Goal: Task Accomplishment & Management: Manage account settings

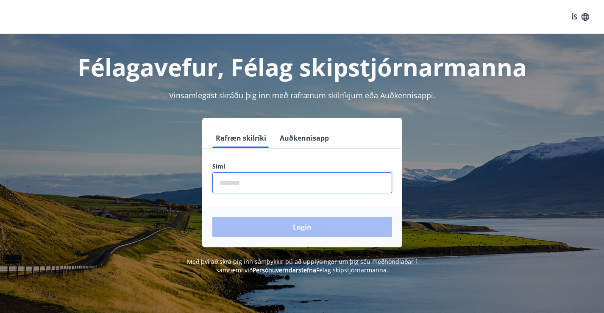
click at [240, 186] on input "phone" at bounding box center [302, 182] width 180 height 21
type input "********"
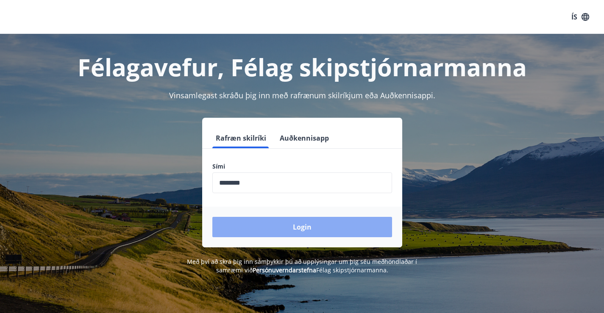
click at [299, 226] on button "Login" at bounding box center [302, 227] width 180 height 20
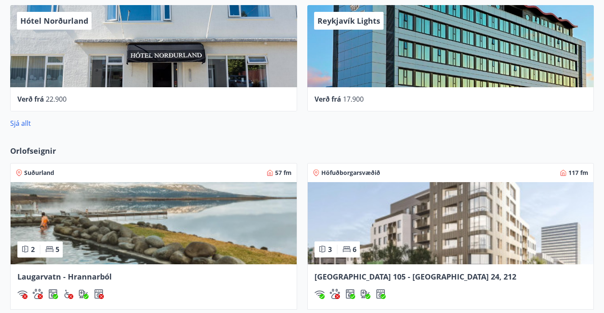
scroll to position [635, 0]
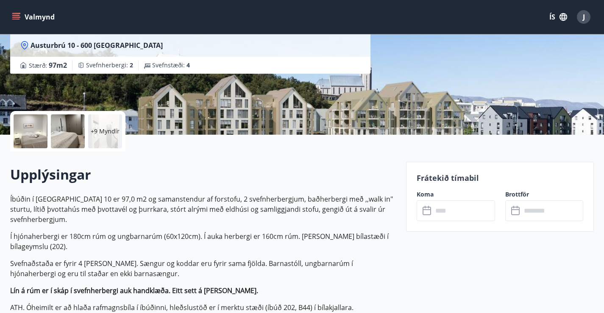
scroll to position [127, 0]
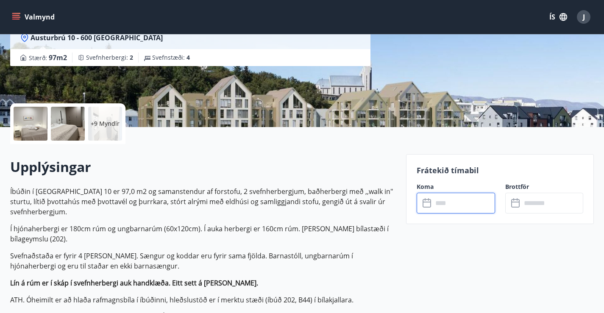
click at [471, 208] on input "text" at bounding box center [463, 203] width 62 height 21
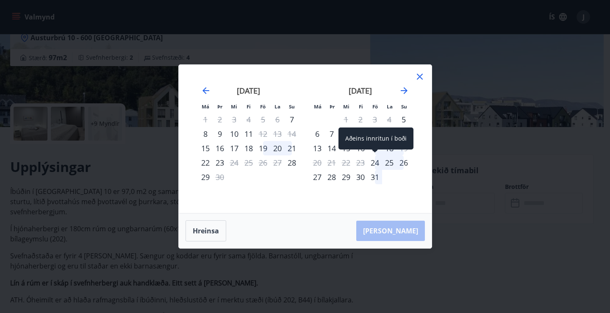
click at [376, 163] on div "24" at bounding box center [375, 162] width 14 height 14
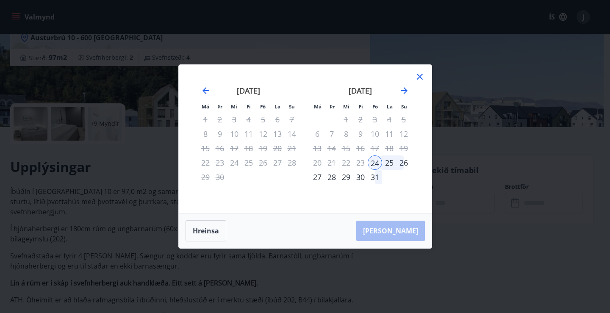
click at [374, 178] on div "31" at bounding box center [375, 177] width 14 height 14
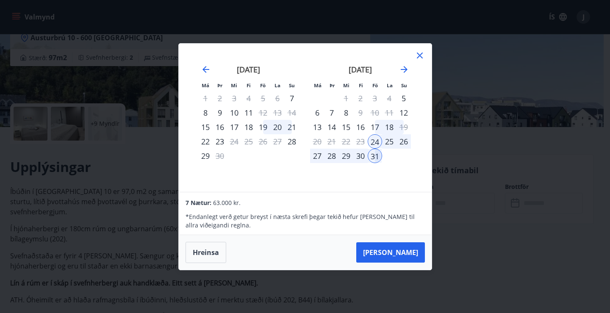
click at [317, 155] on div "27" at bounding box center [317, 156] width 14 height 14
click at [420, 56] on icon at bounding box center [420, 56] width 6 height 6
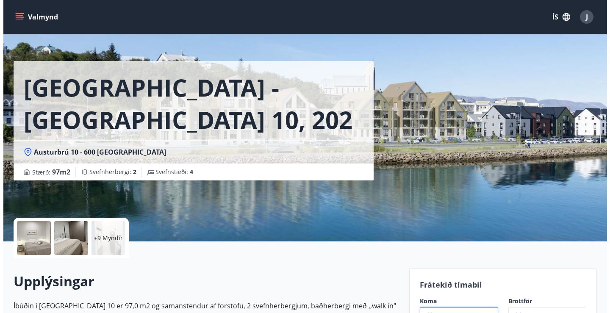
scroll to position [0, 0]
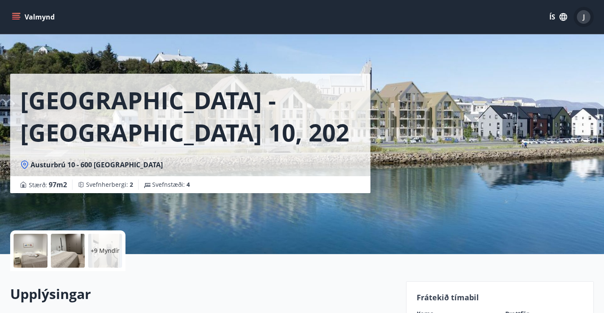
click at [583, 15] on span "J" at bounding box center [583, 16] width 2 height 9
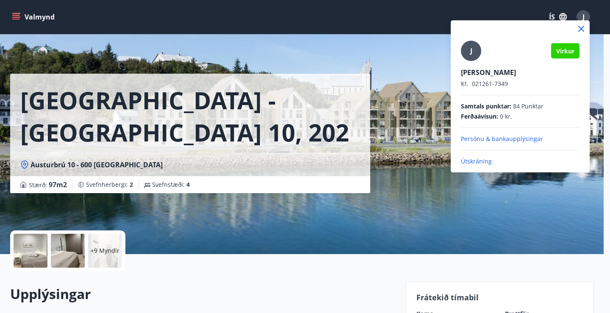
click at [482, 162] on p "Útskráning" at bounding box center [520, 161] width 119 height 8
